Goal: Transaction & Acquisition: Purchase product/service

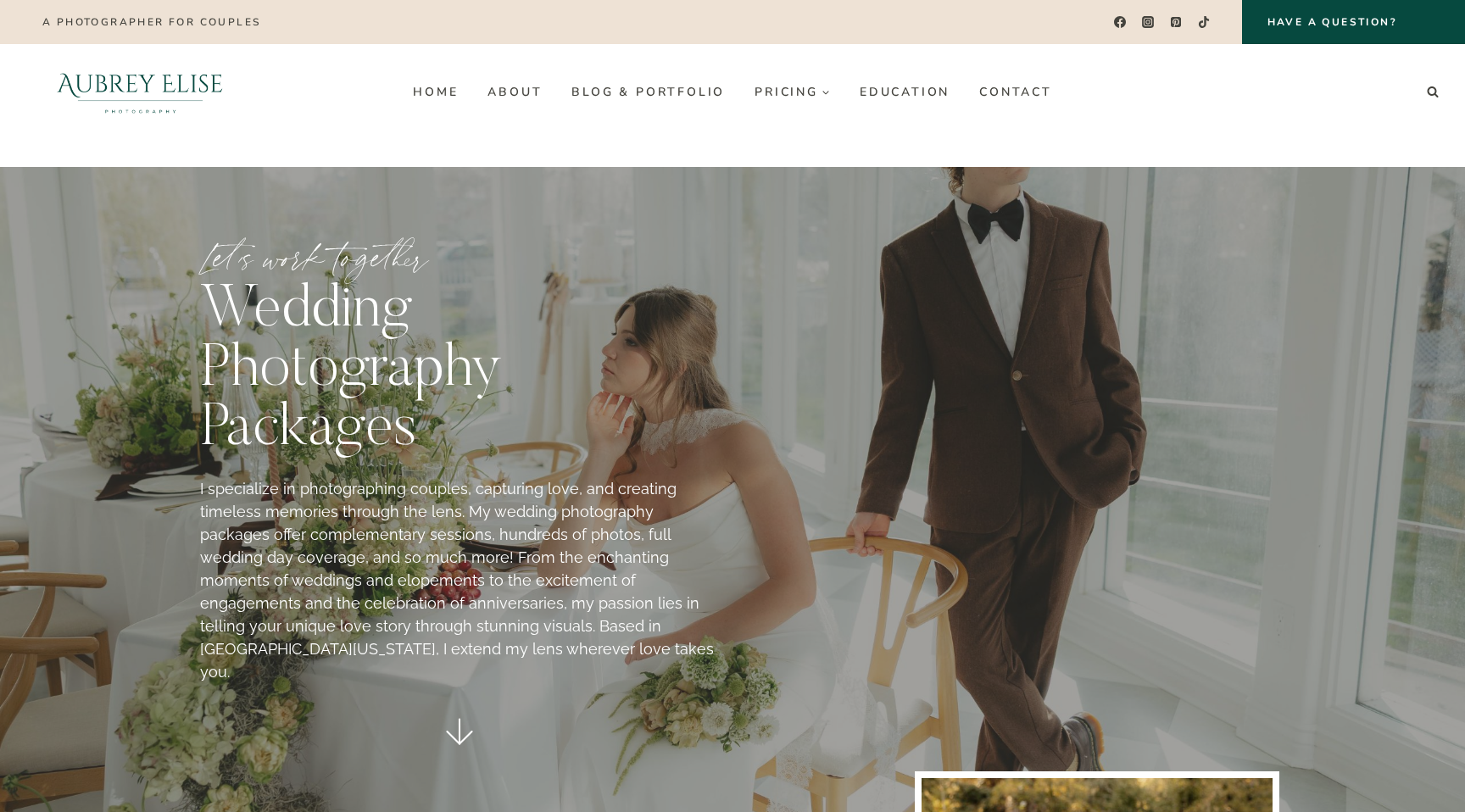
click at [135, 83] on img at bounding box center [140, 92] width 240 height 95
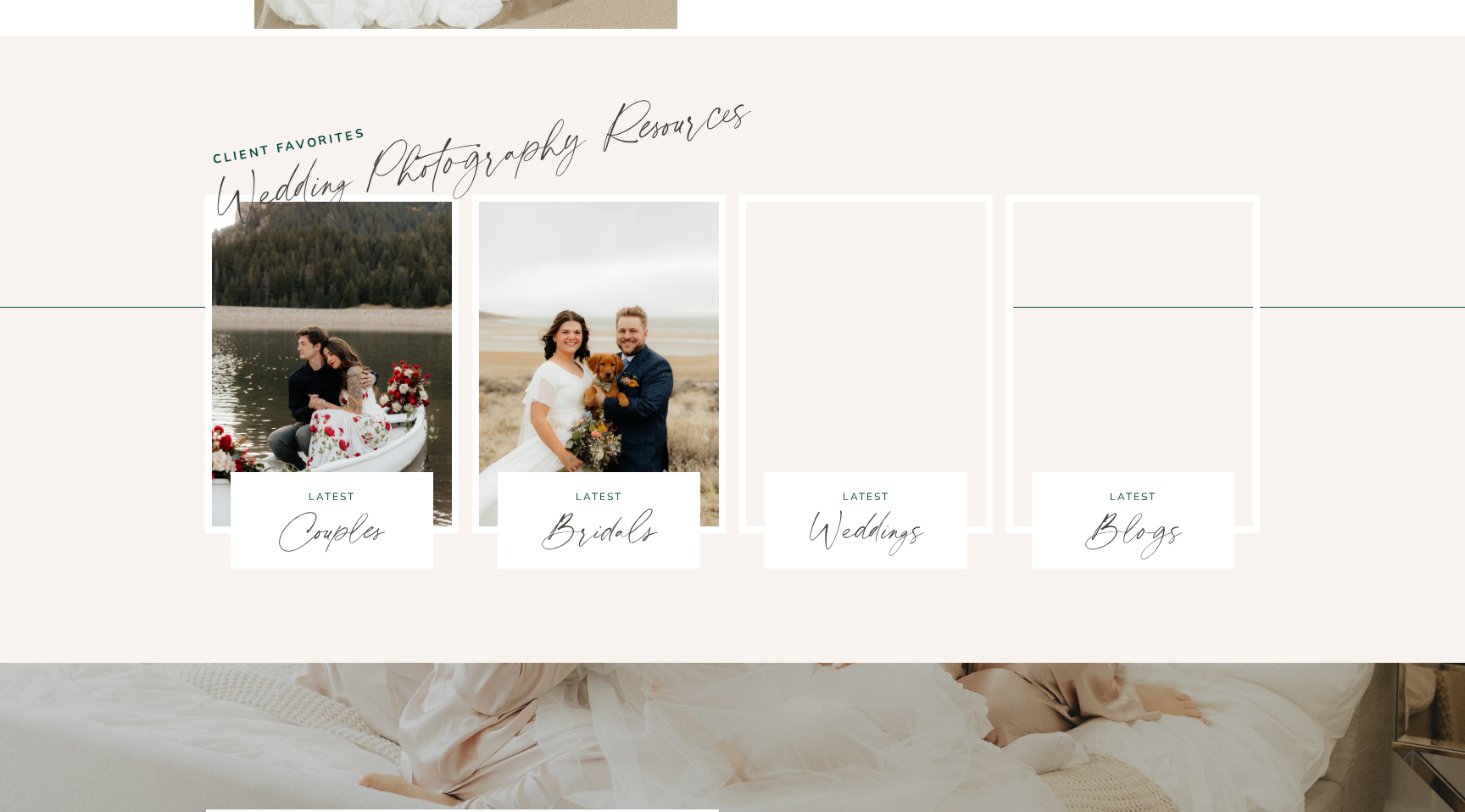
scroll to position [5080, 0]
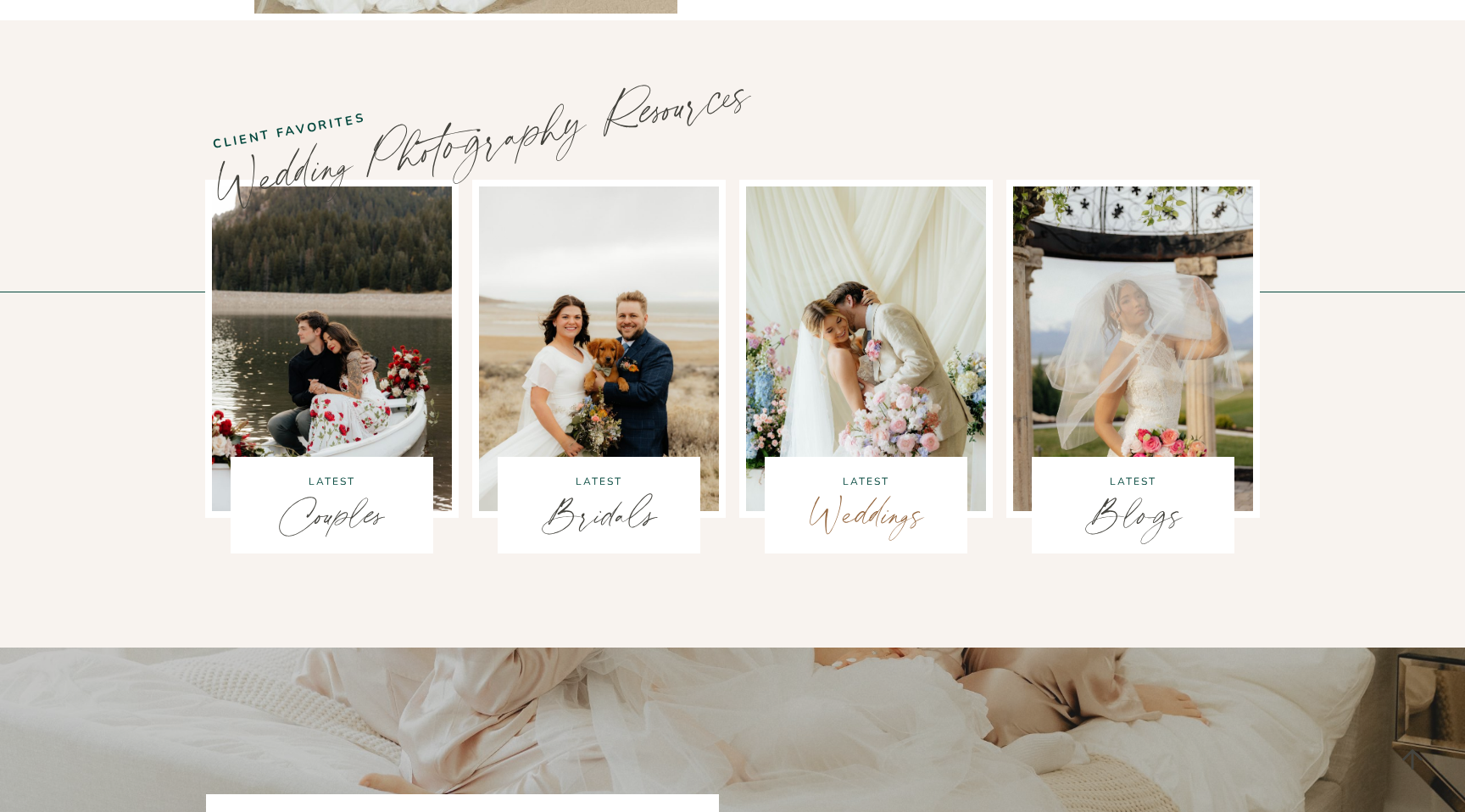
click at [871, 479] on link "Weddings" at bounding box center [866, 513] width 116 height 70
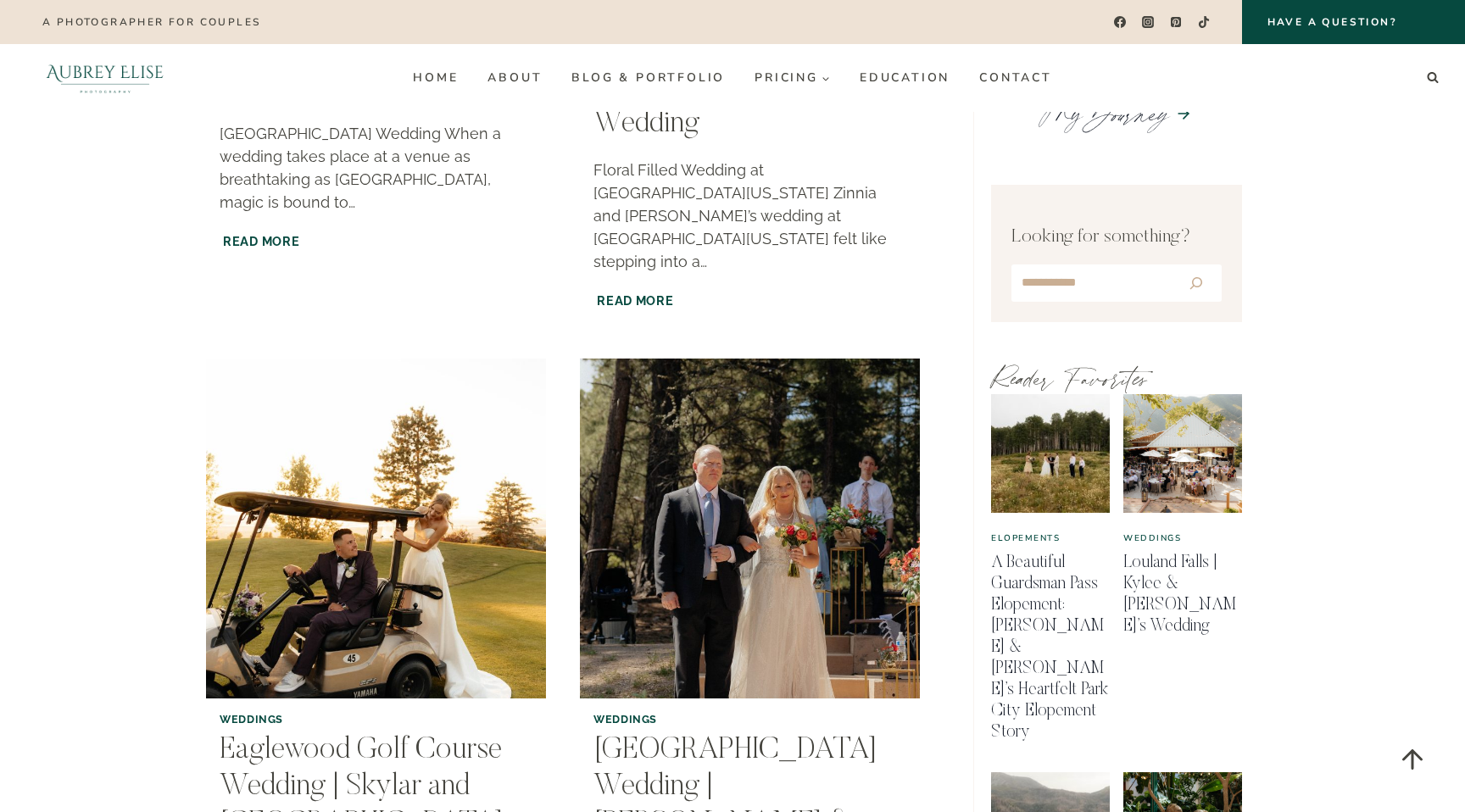
scroll to position [416, 0]
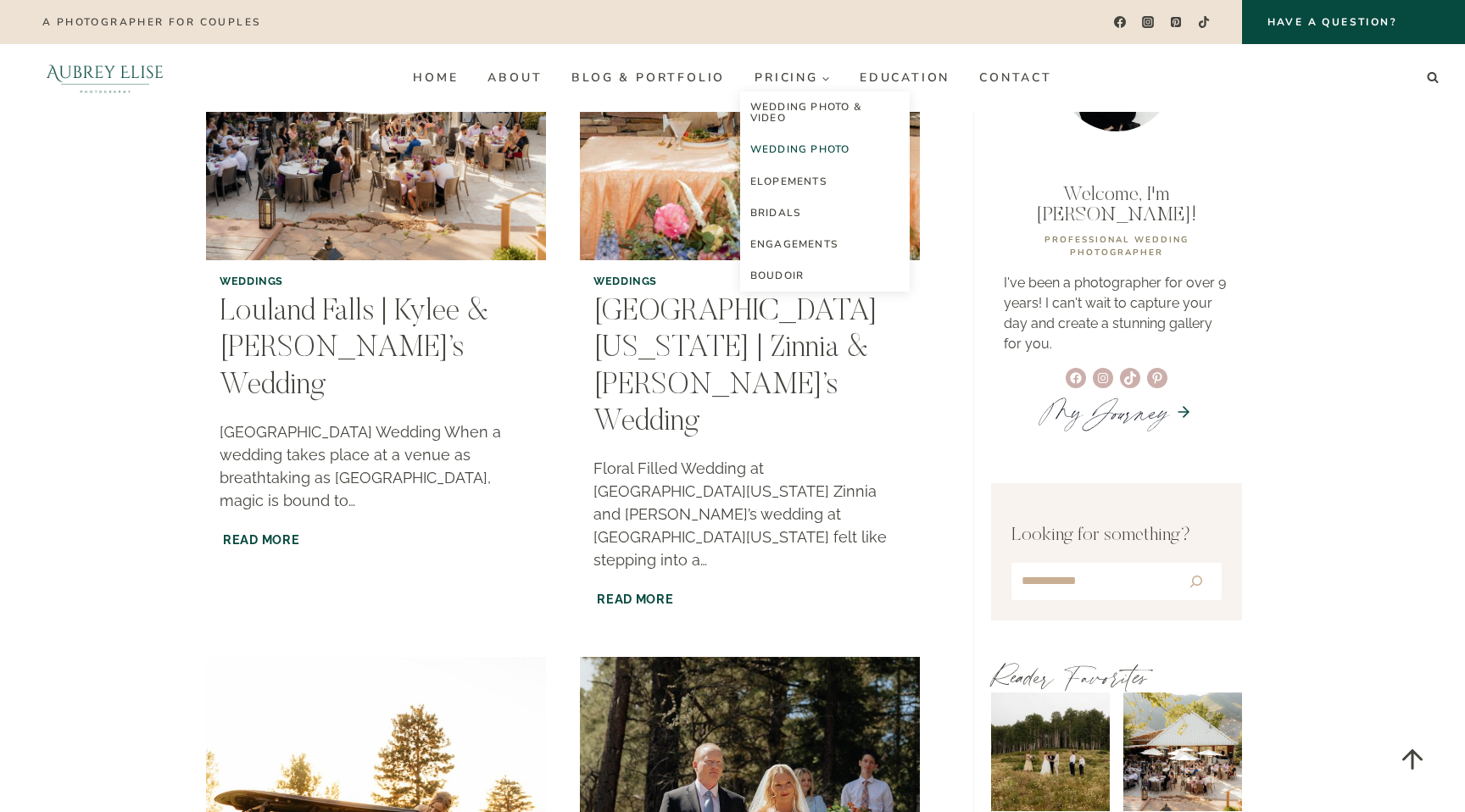
click at [798, 143] on link "Wedding Photo" at bounding box center [825, 149] width 170 height 32
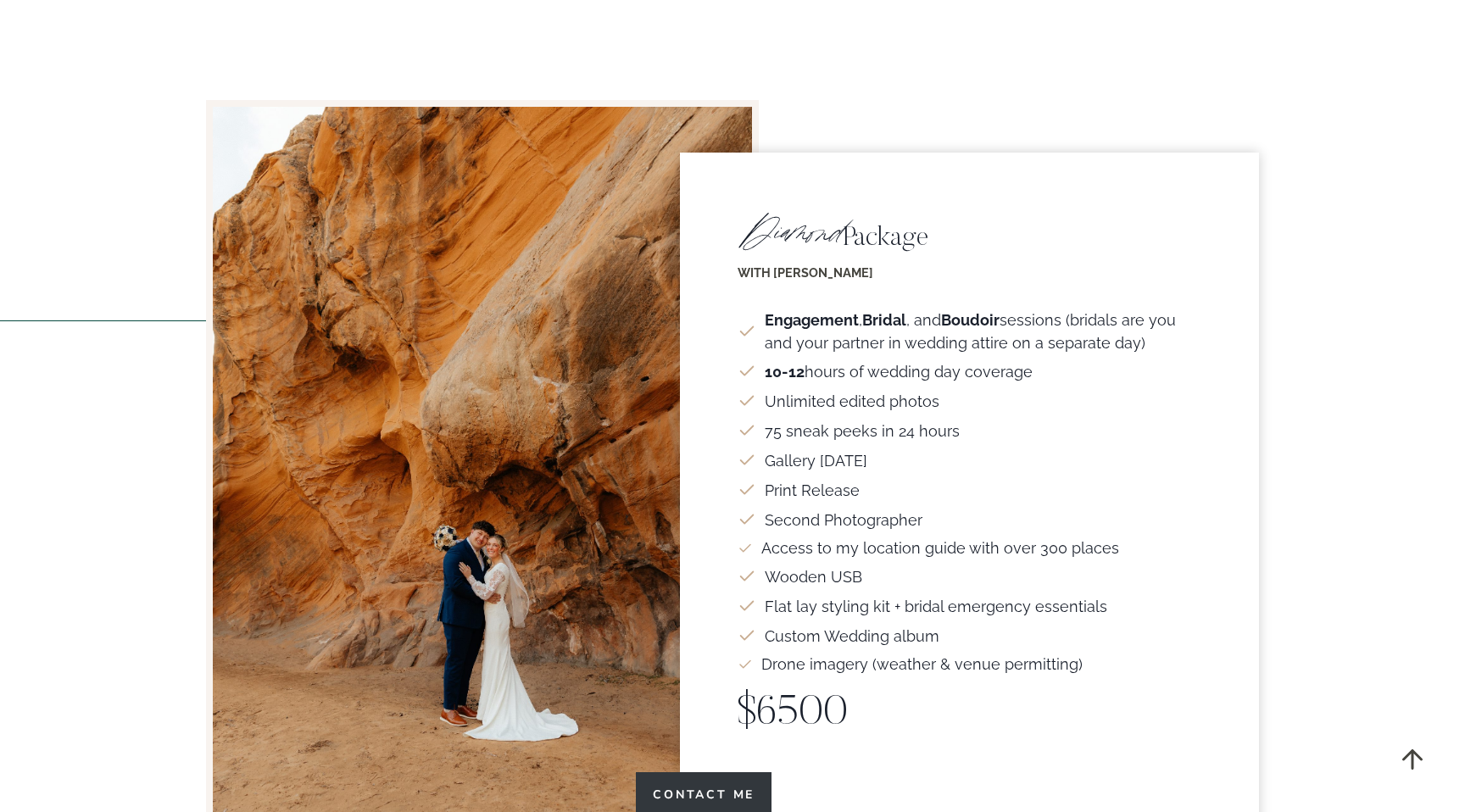
scroll to position [2751, 0]
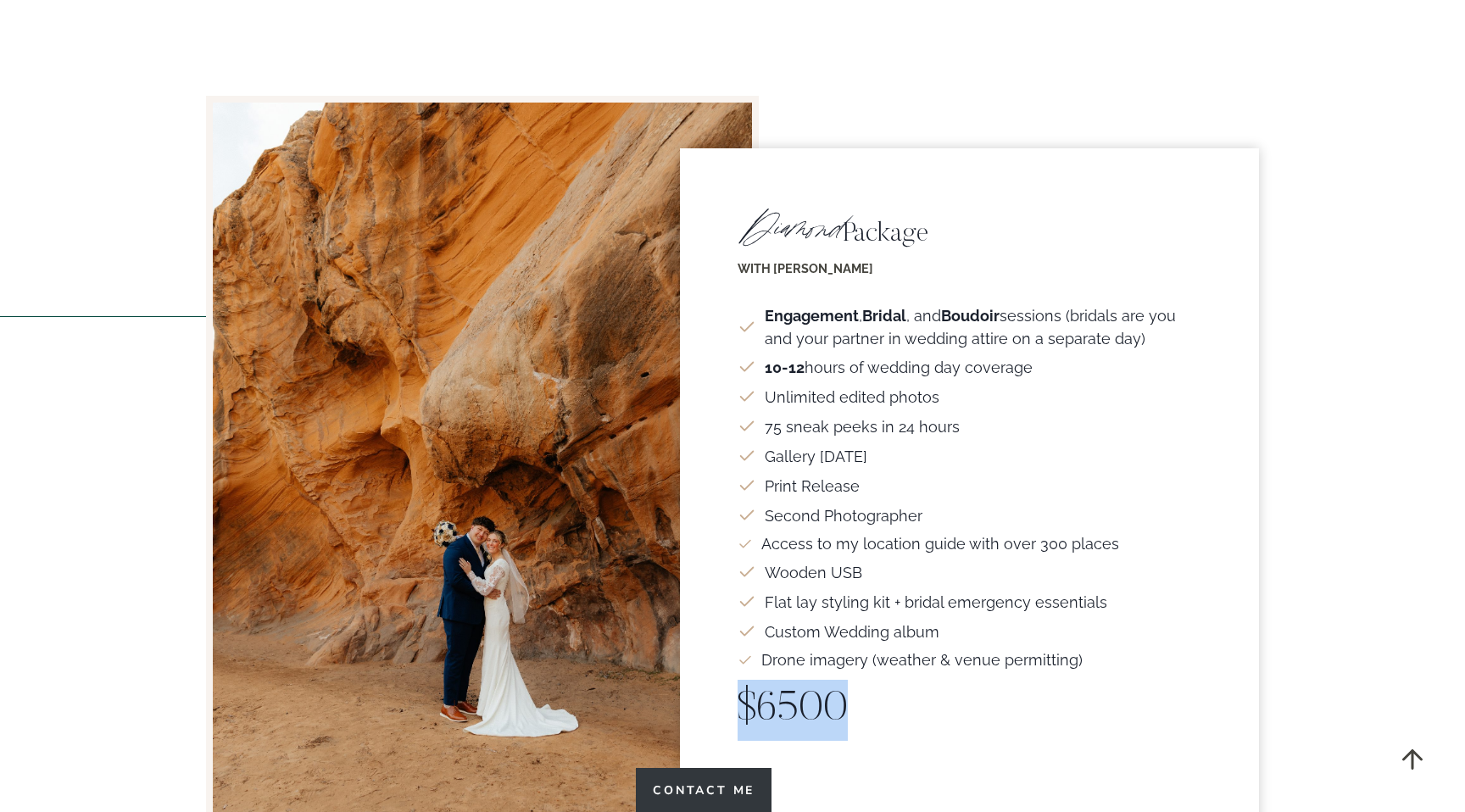
drag, startPoint x: 867, startPoint y: 639, endPoint x: 744, endPoint y: 639, distance: 123.0
click at [745, 680] on p "$6500" at bounding box center [969, 710] width 464 height 61
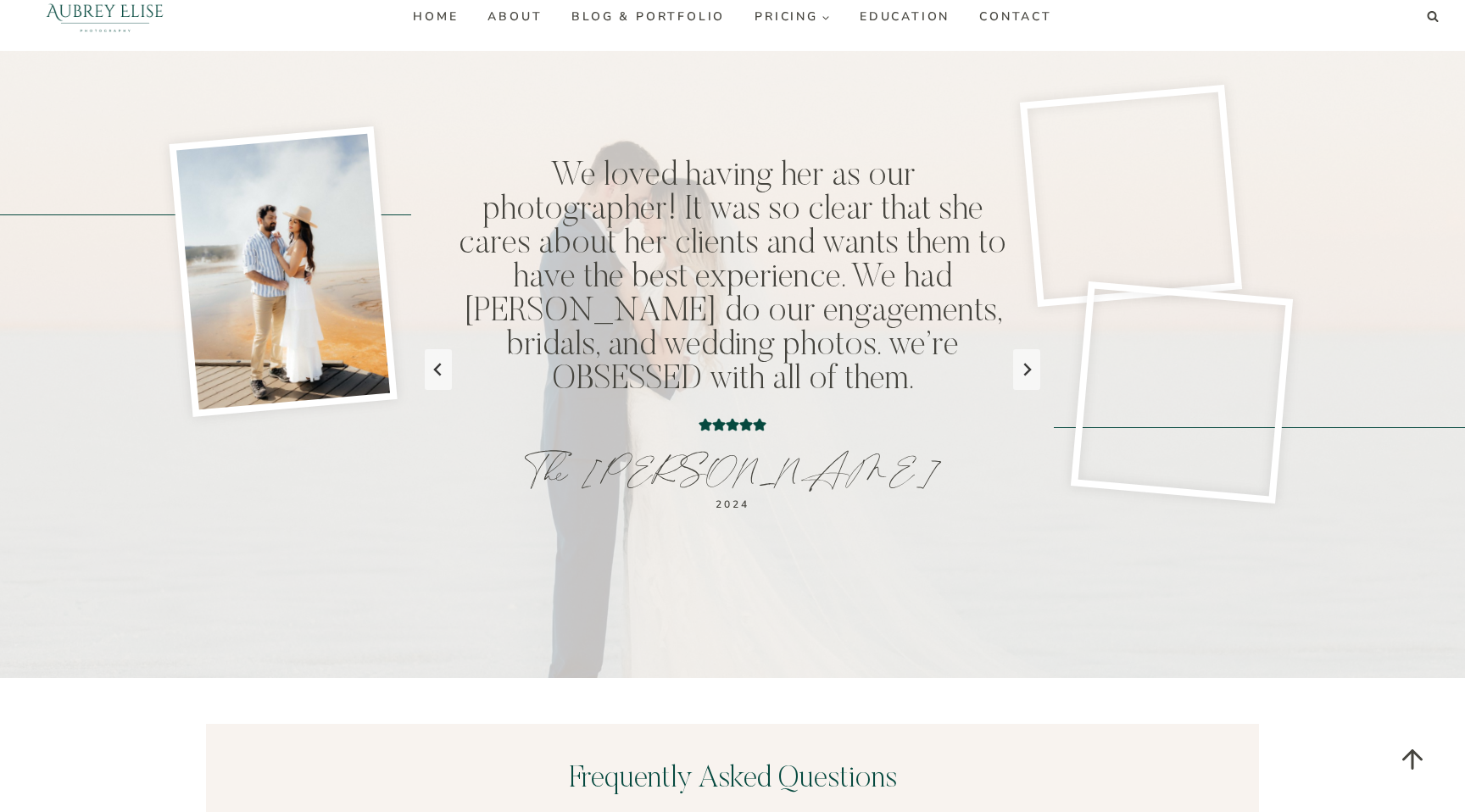
scroll to position [5510, 0]
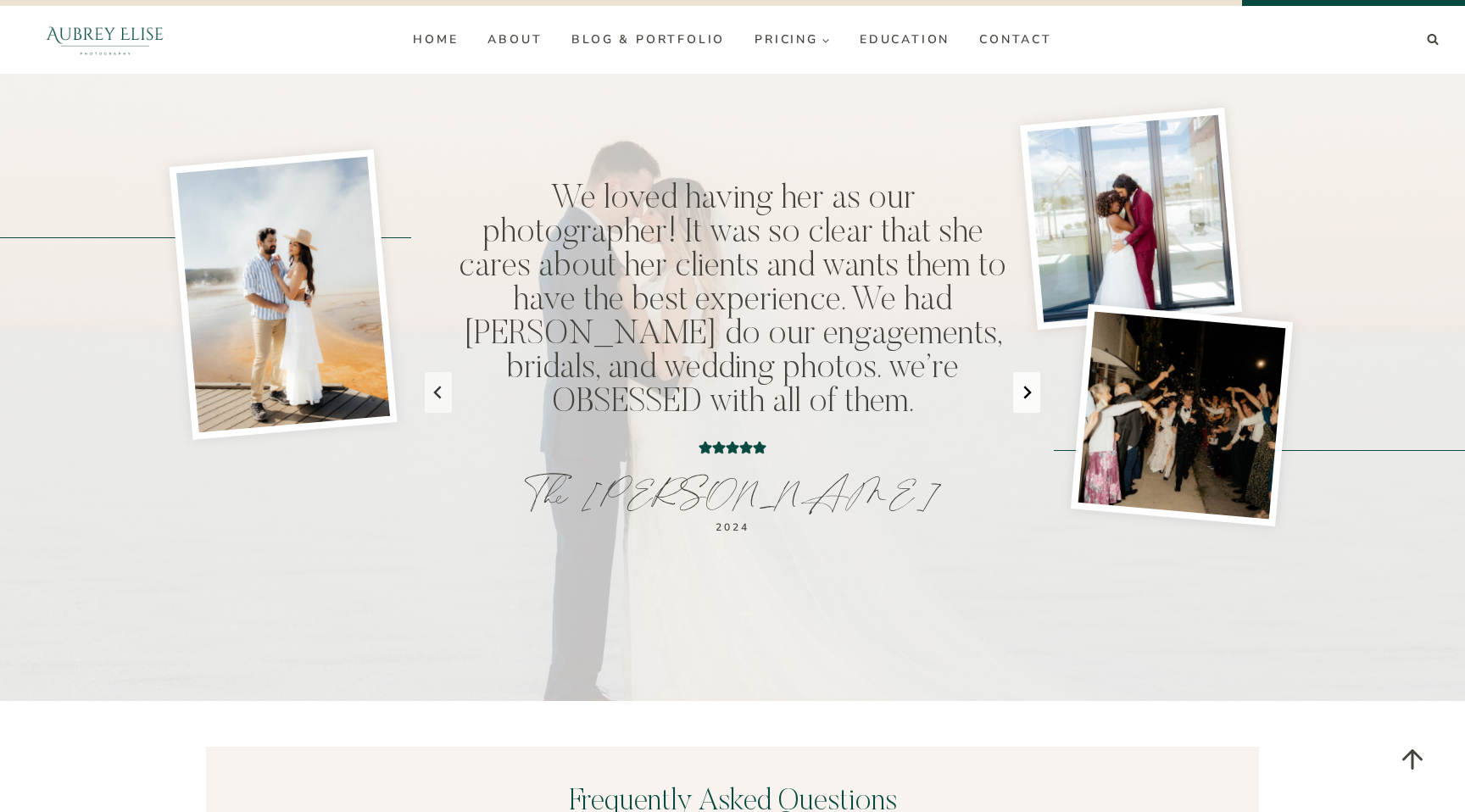
click at [1019, 372] on button "Go to first slide" at bounding box center [1026, 392] width 27 height 41
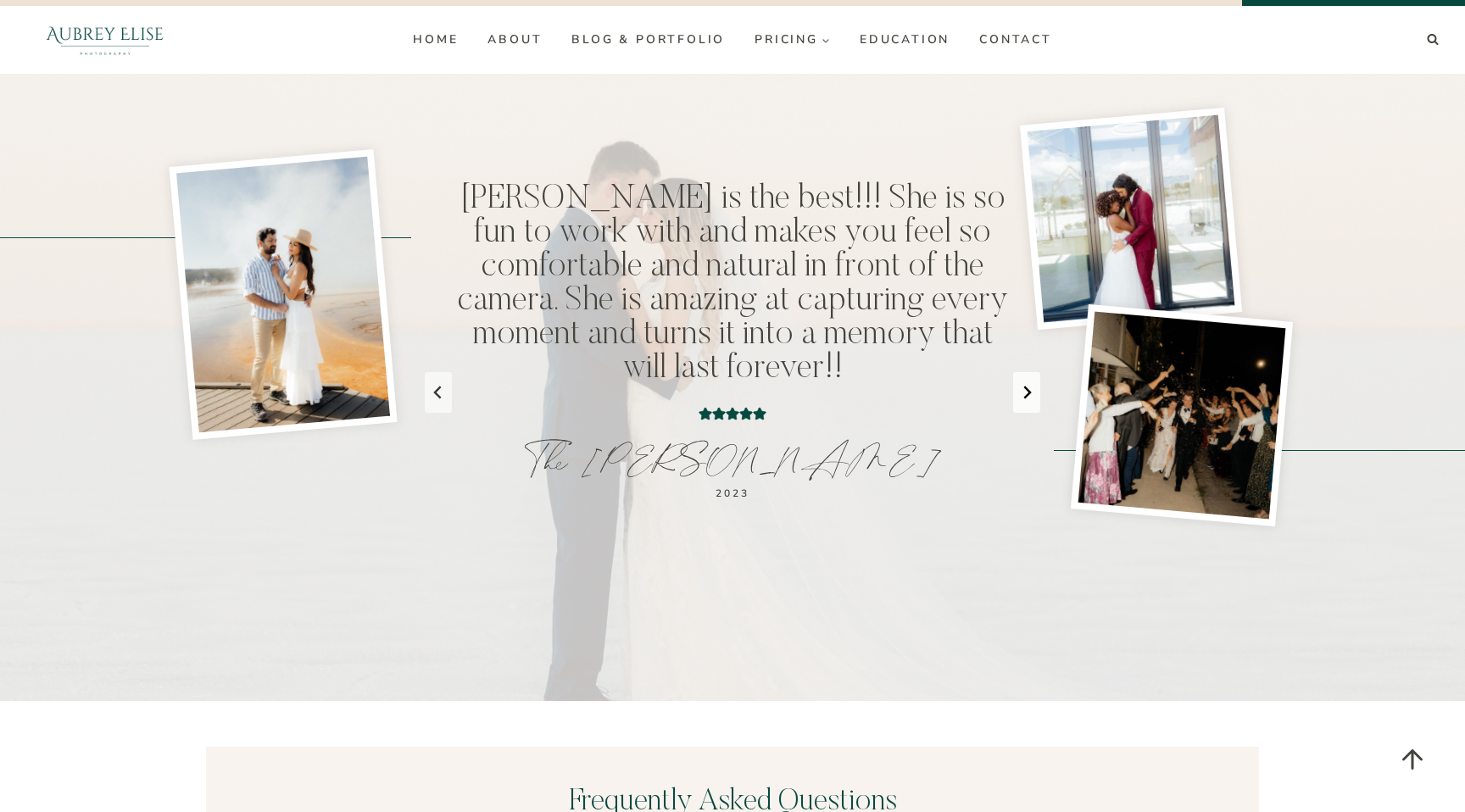
click at [1019, 372] on button "Next slide" at bounding box center [1026, 392] width 27 height 41
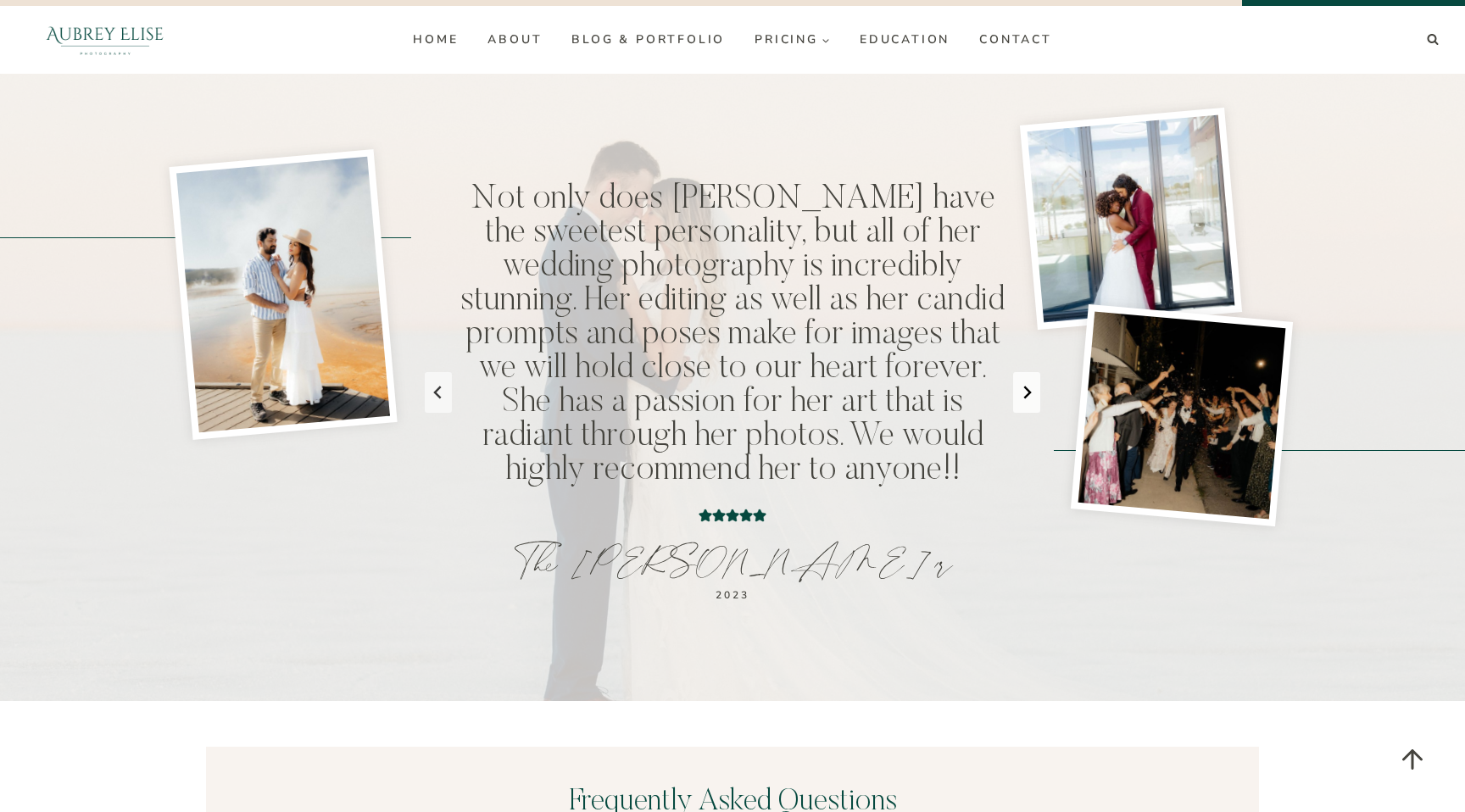
click at [1019, 372] on button "Next slide" at bounding box center [1026, 392] width 27 height 41
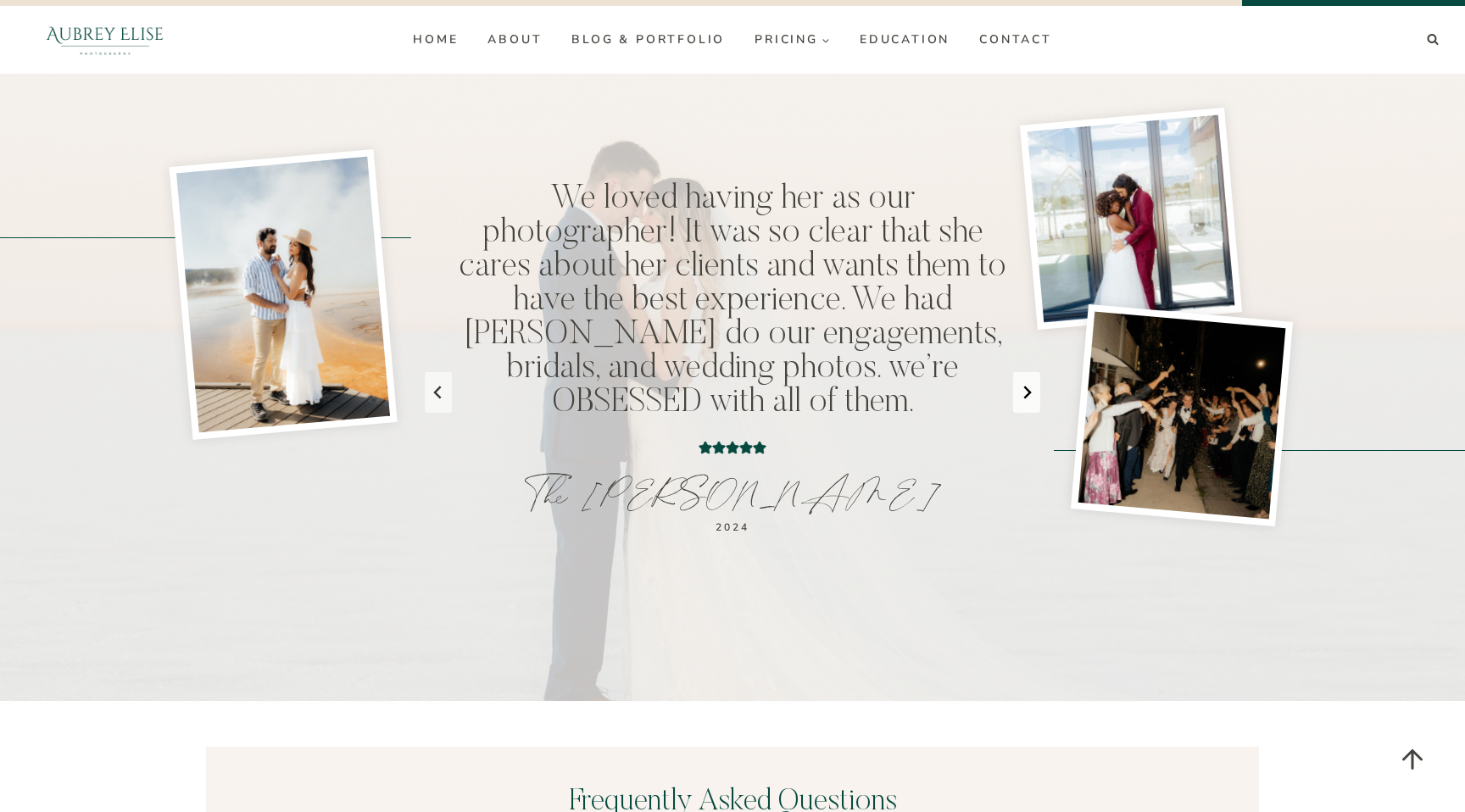
click at [1019, 372] on button "Go to first slide" at bounding box center [1026, 392] width 27 height 41
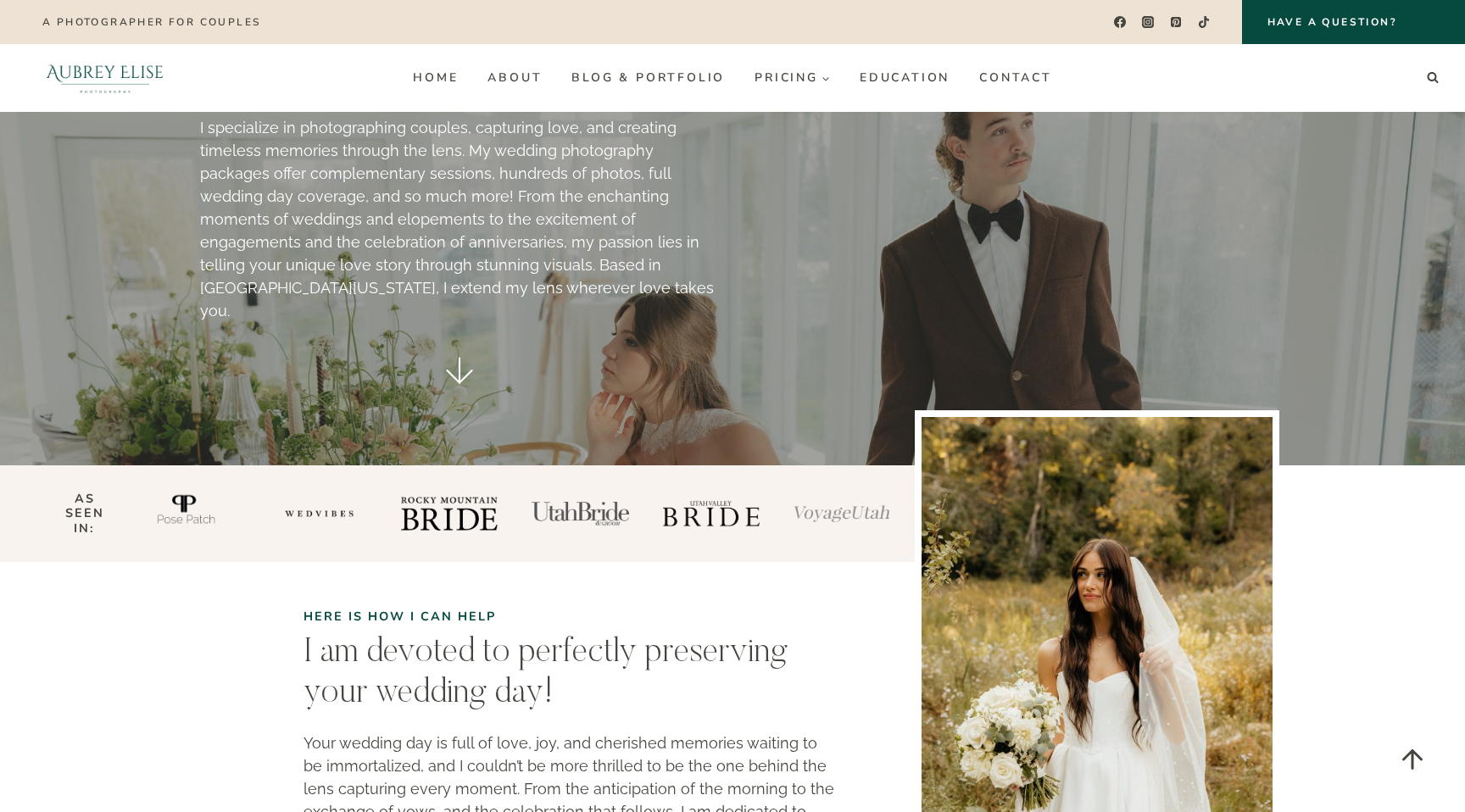
scroll to position [0, 0]
